Goal: Transaction & Acquisition: Obtain resource

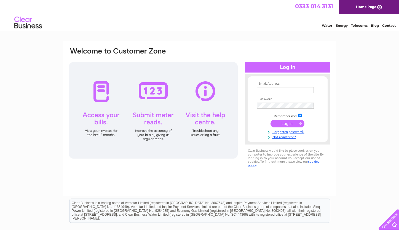
type input "Gowanbank@suscotland.org.uk"
click at [284, 126] on input "submit" at bounding box center [288, 124] width 34 height 8
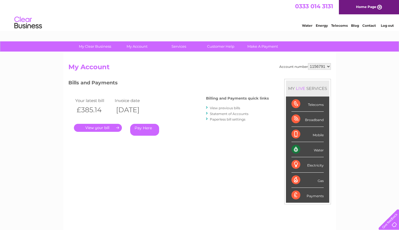
click at [100, 129] on link "." at bounding box center [98, 128] width 48 height 8
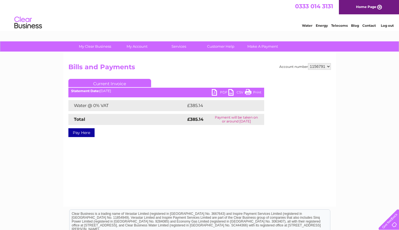
click at [224, 92] on link "PDF" at bounding box center [220, 93] width 17 height 8
click at [317, 67] on select "1156791" at bounding box center [319, 66] width 23 height 7
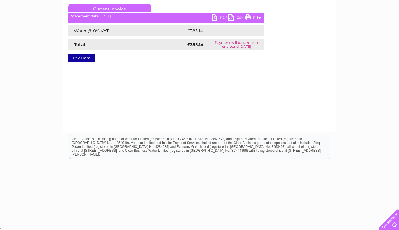
scroll to position [41, 0]
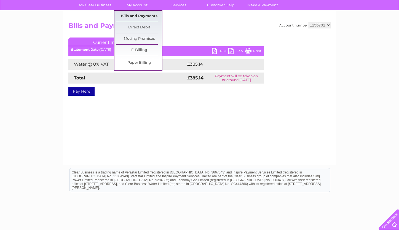
click at [140, 14] on link "Bills and Payments" at bounding box center [139, 16] width 46 height 11
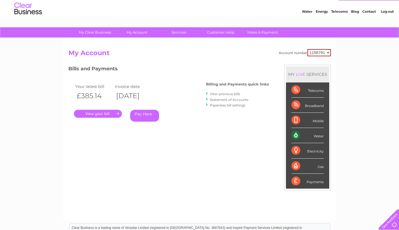
scroll to position [3, 0]
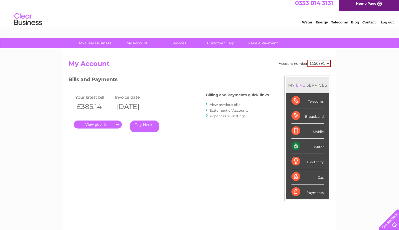
click at [189, 95] on div "Your latest bill Invoice date £385.14 [DATE] . Pay Here" at bounding box center [128, 114] width 121 height 52
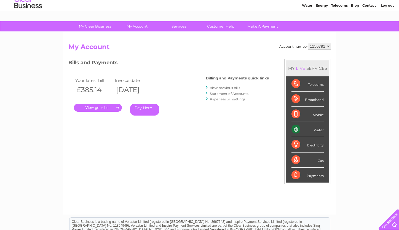
scroll to position [20, 0]
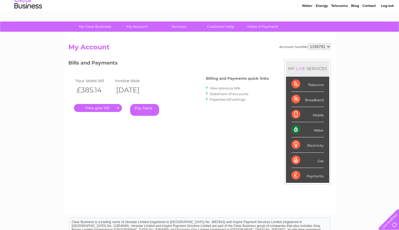
click at [219, 87] on link "View previous bills" at bounding box center [225, 88] width 30 height 4
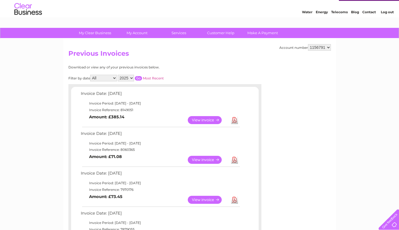
scroll to position [13, 0]
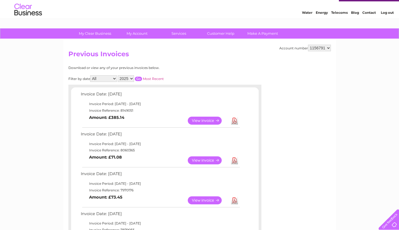
click at [235, 160] on link "Download" at bounding box center [234, 160] width 7 height 8
